Goal: Information Seeking & Learning: Stay updated

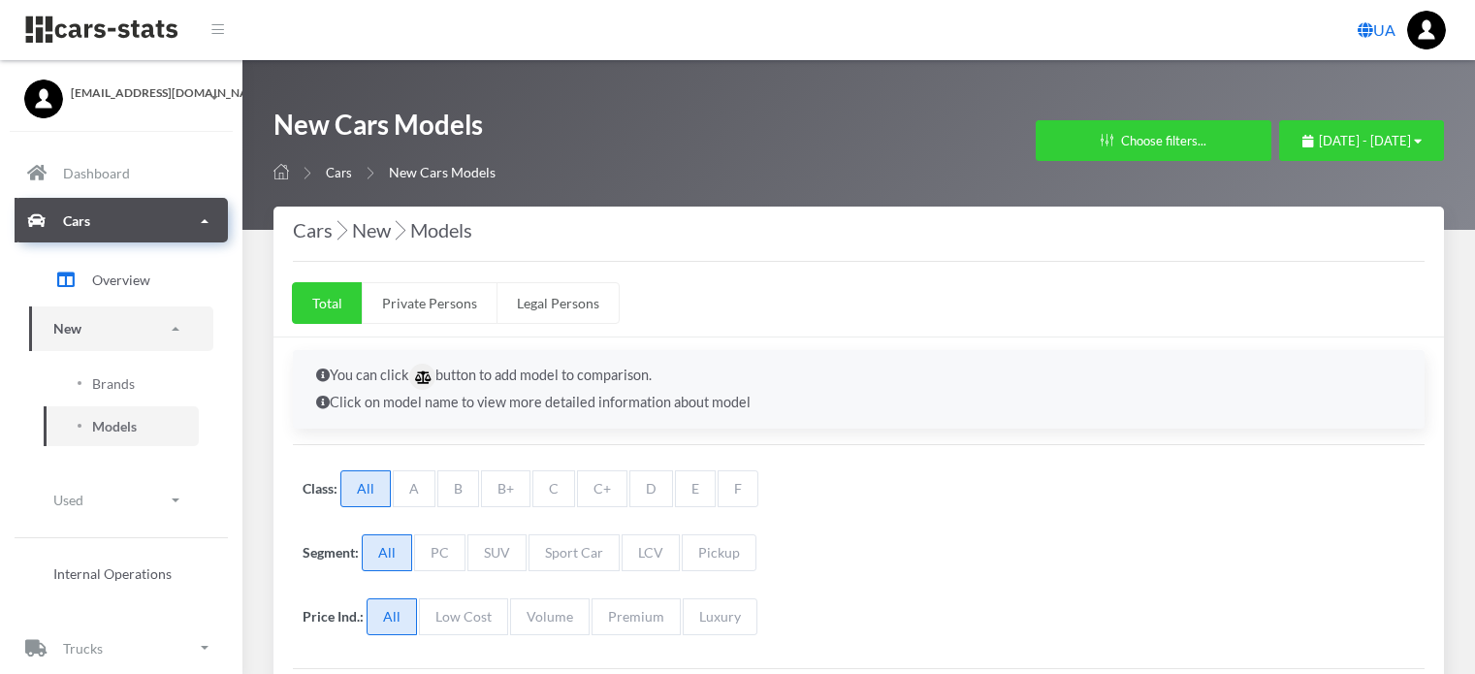
select select "25"
select select "SKODA"
click at [1319, 143] on span "[DATE] - [DATE]" at bounding box center [1365, 141] width 92 height 16
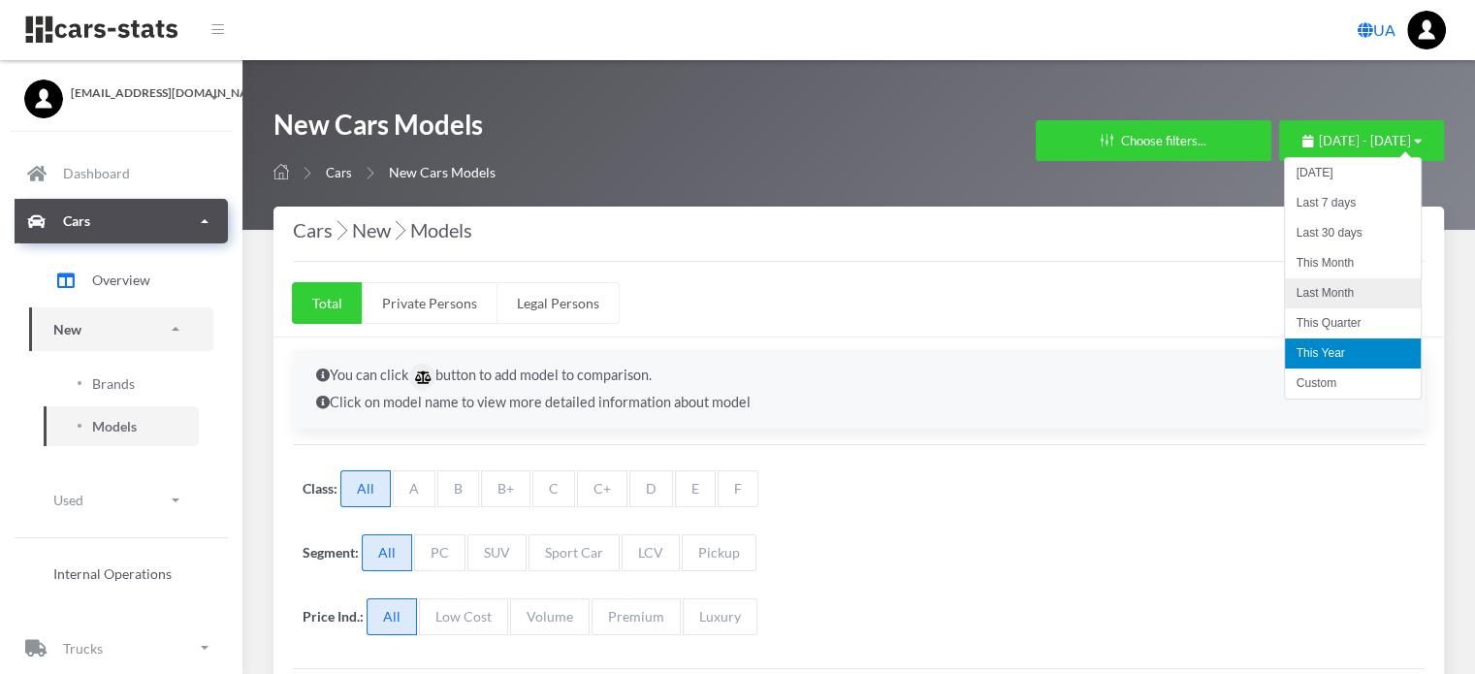
click at [1300, 296] on li "Last Month" at bounding box center [1353, 293] width 136 height 30
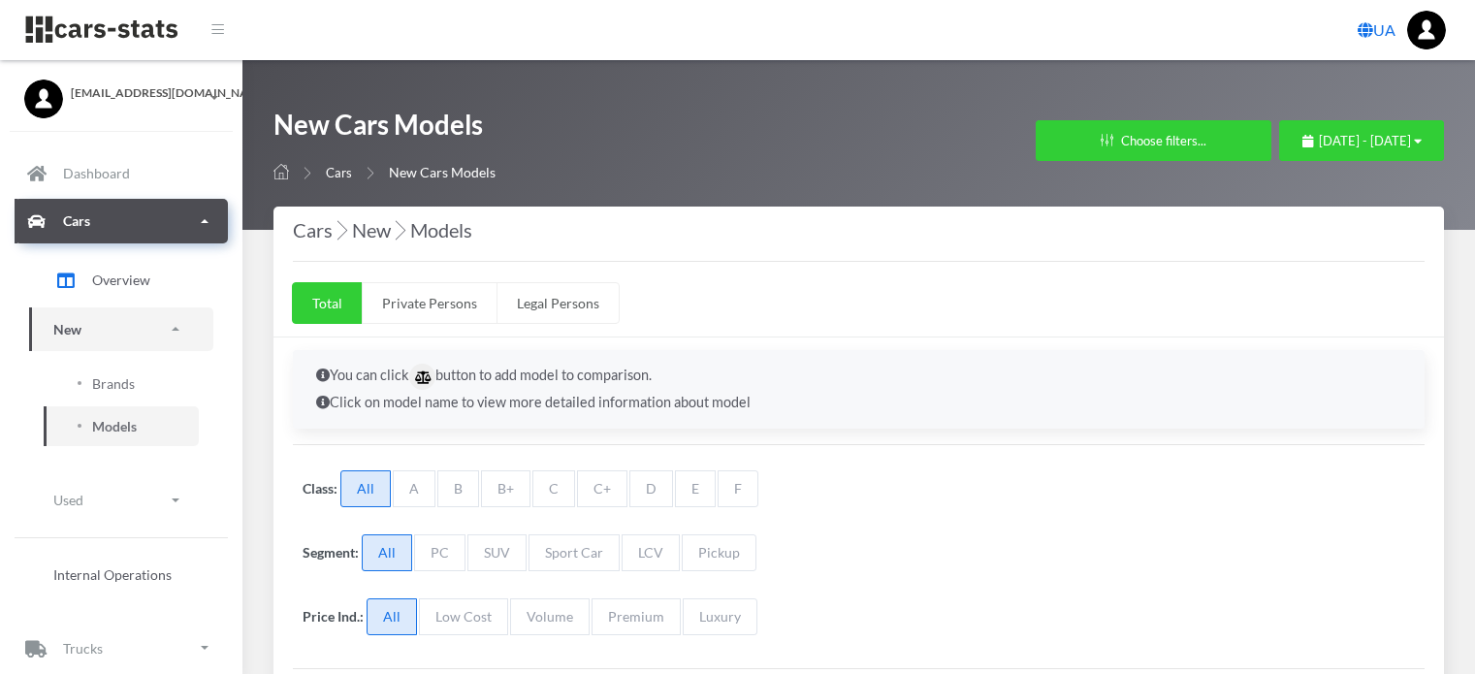
select select "25"
click at [123, 387] on span "Brands" at bounding box center [113, 383] width 43 height 20
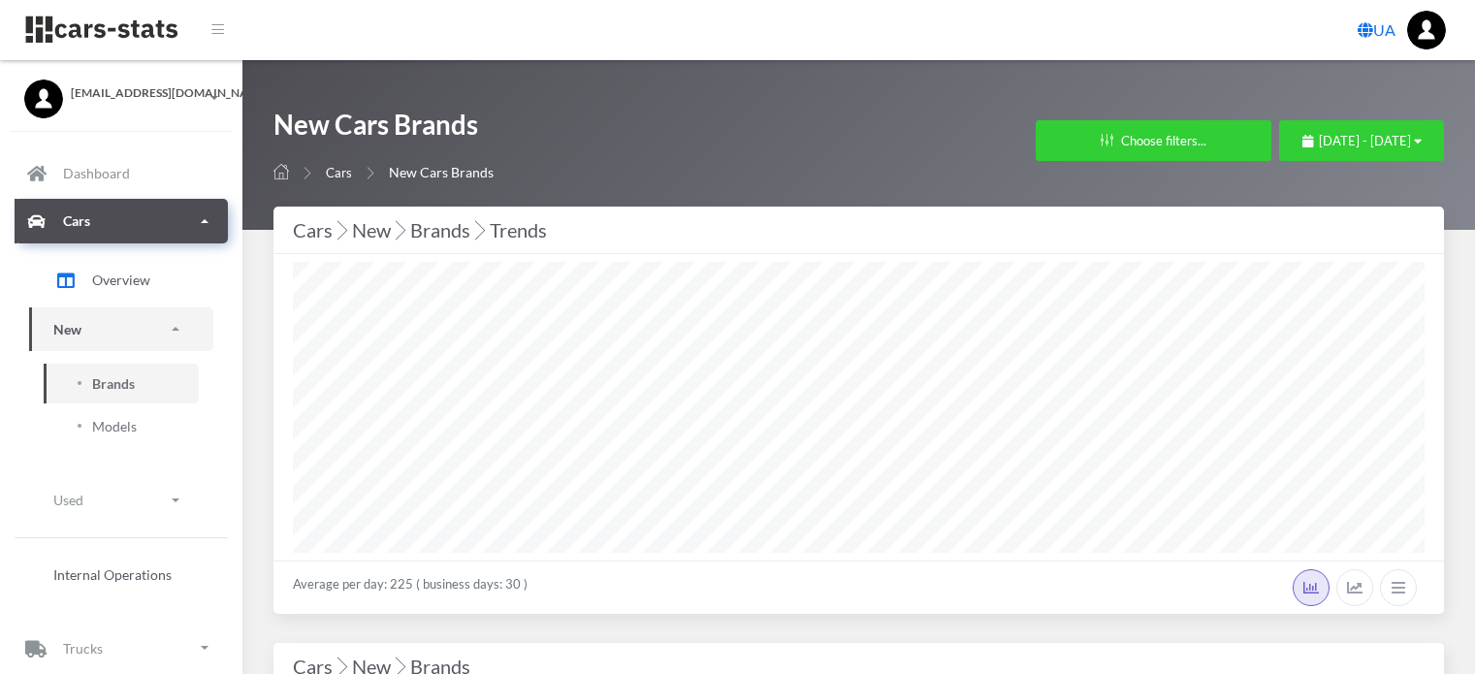
select select "25"
click at [1341, 147] on span "[DATE] - [DATE]" at bounding box center [1365, 141] width 92 height 16
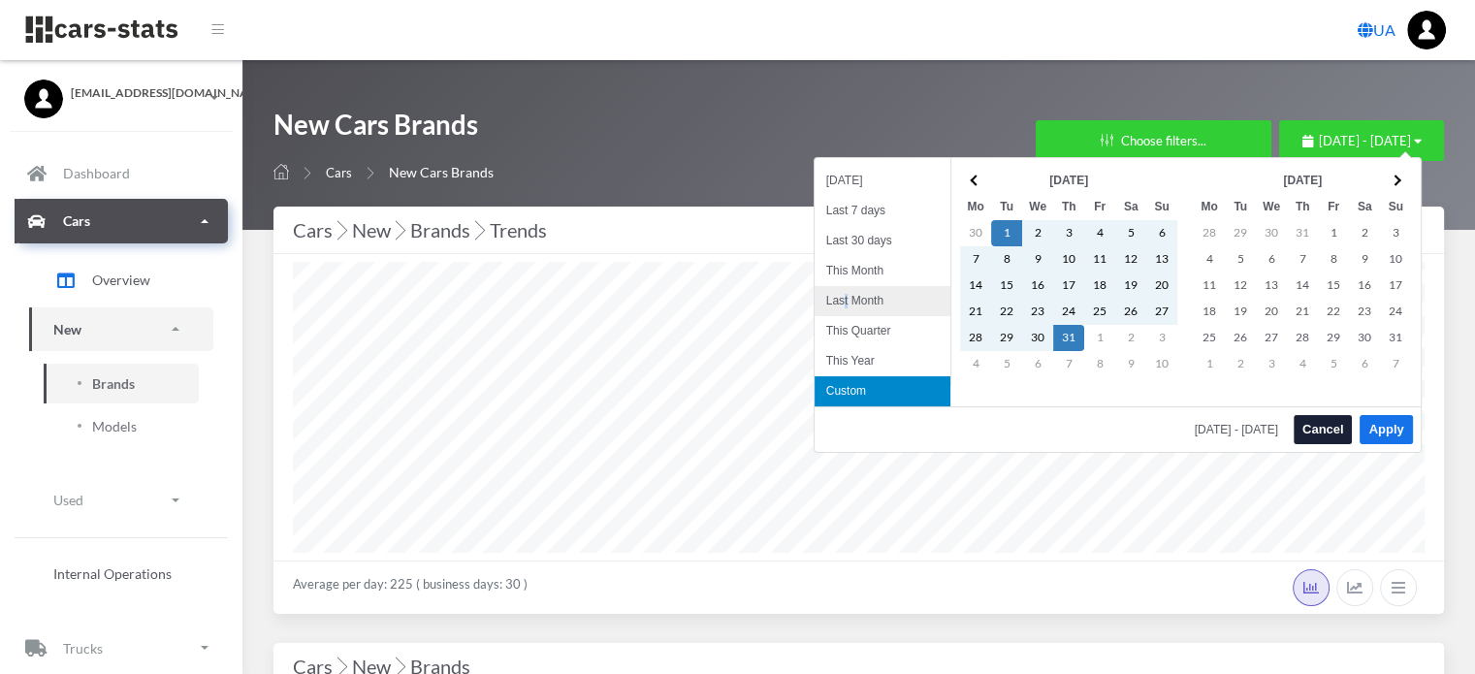
click at [847, 296] on li "Last Month" at bounding box center [882, 301] width 136 height 30
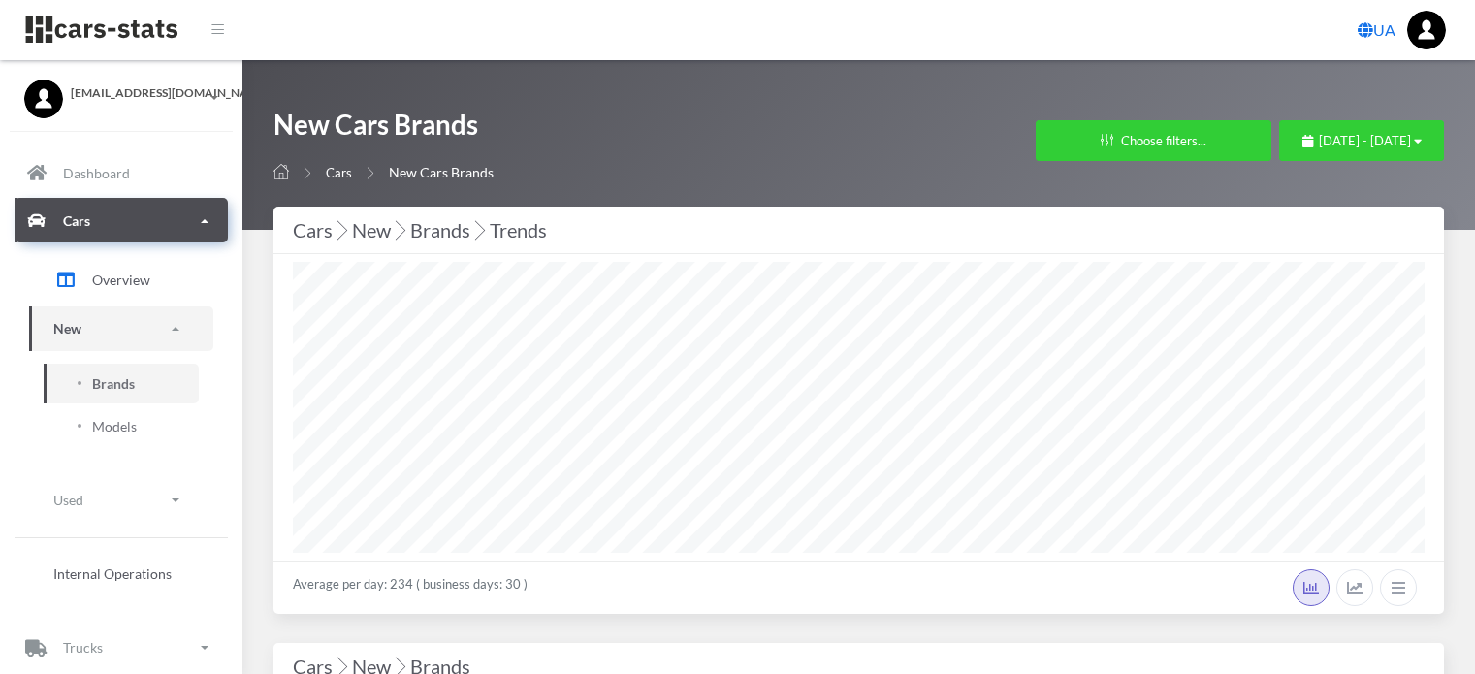
select select "25"
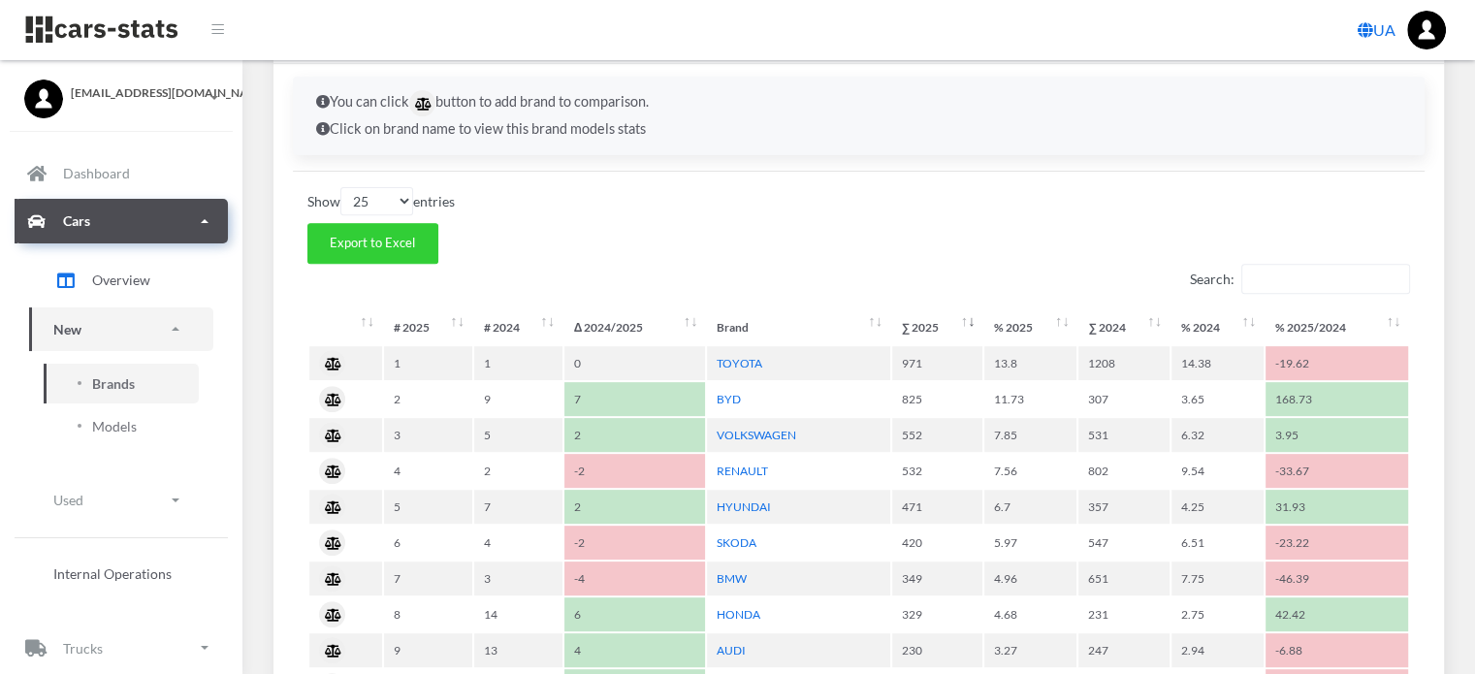
scroll to position [873, 0]
